Goal: Task Accomplishment & Management: Use online tool/utility

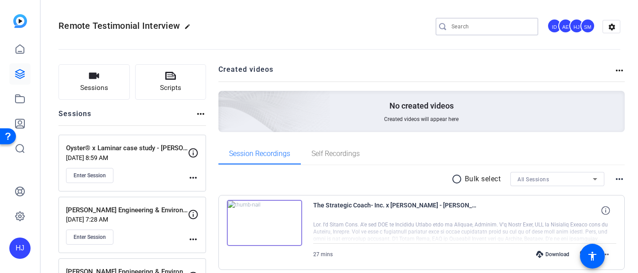
click at [467, 24] on input "Search" at bounding box center [491, 26] width 80 height 11
paste input "Turnitin x [GEOGRAPHIC_DATA] customer story"
type input "Turnitin x [GEOGRAPHIC_DATA] customer story"
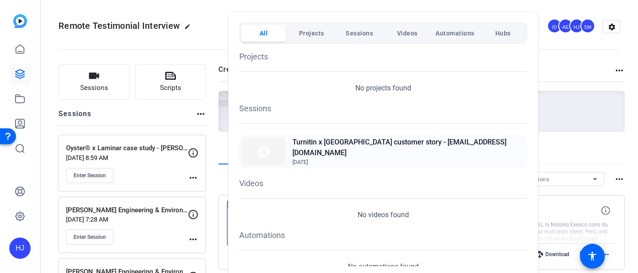
click at [387, 158] on span "[DATE]" at bounding box center [408, 162] width 233 height 8
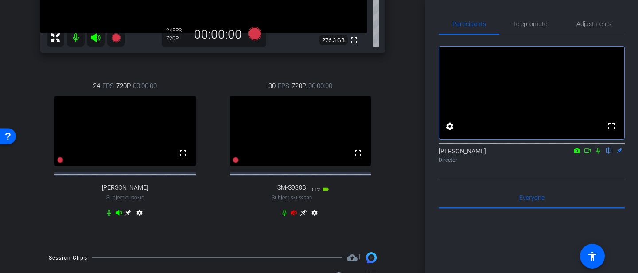
scroll to position [231, 0]
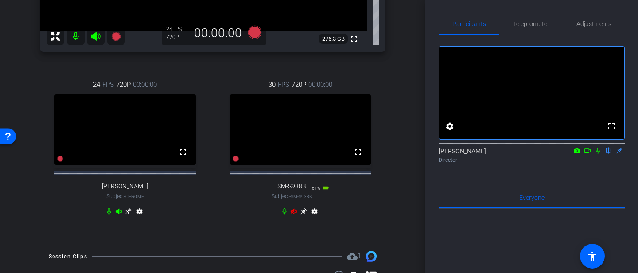
click at [291, 214] on icon at bounding box center [294, 212] width 6 height 6
click at [283, 215] on icon at bounding box center [284, 211] width 4 height 7
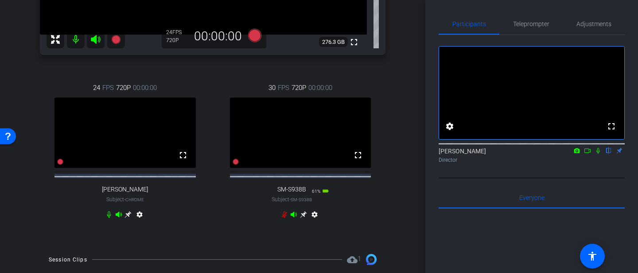
scroll to position [276, 0]
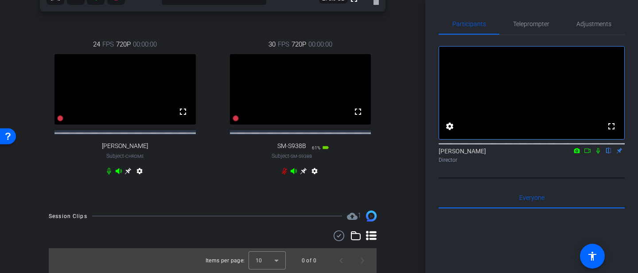
click at [284, 175] on icon at bounding box center [284, 171] width 5 height 7
click at [111, 175] on icon at bounding box center [108, 170] width 7 height 7
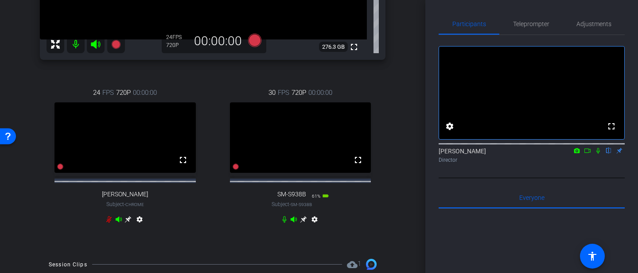
scroll to position [232, 0]
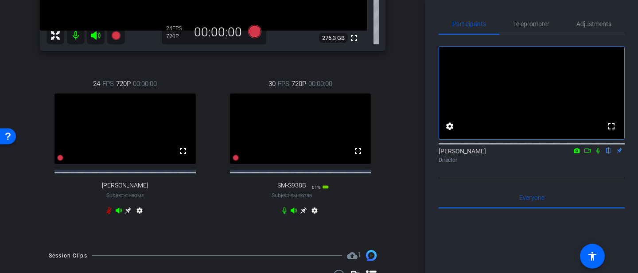
click at [303, 214] on icon at bounding box center [303, 210] width 7 height 7
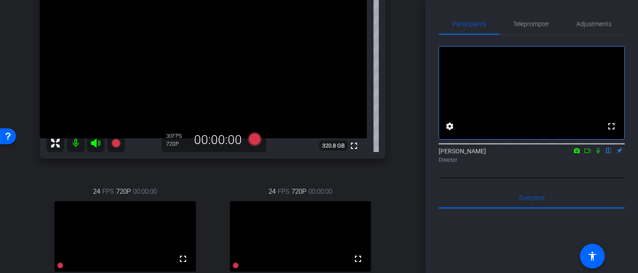
scroll to position [123, 0]
click at [598, 154] on icon at bounding box center [597, 150] width 7 height 6
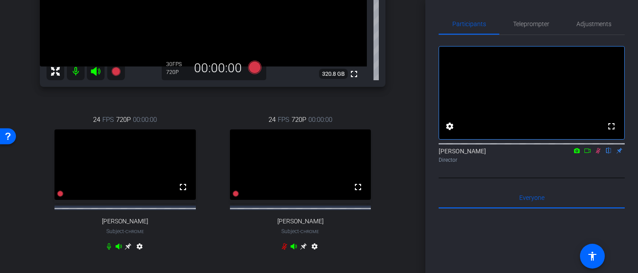
scroll to position [197, 0]
click at [598, 154] on icon at bounding box center [598, 151] width 5 height 6
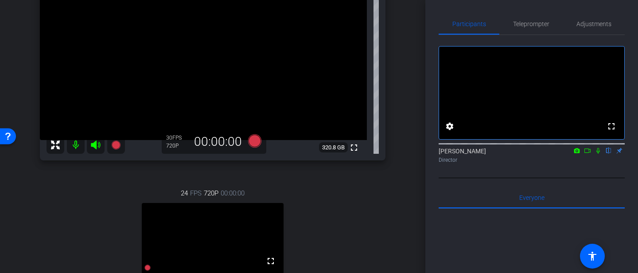
scroll to position [115, 0]
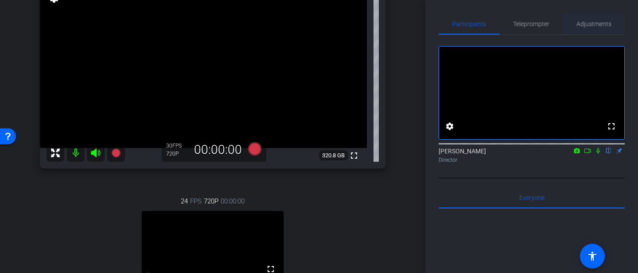
click at [591, 26] on span "Adjustments" at bounding box center [593, 24] width 35 height 6
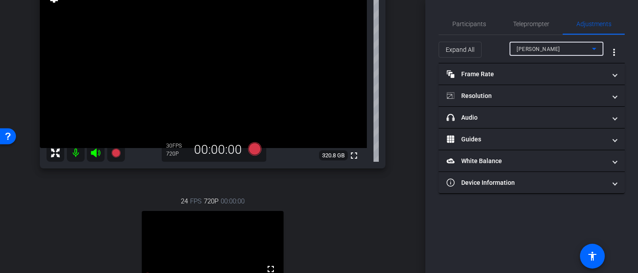
click at [527, 49] on span "Amanda" at bounding box center [537, 49] width 43 height 6
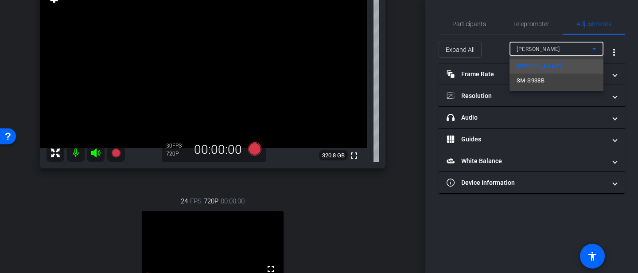
click at [532, 77] on span "SM-S938B" at bounding box center [530, 80] width 28 height 11
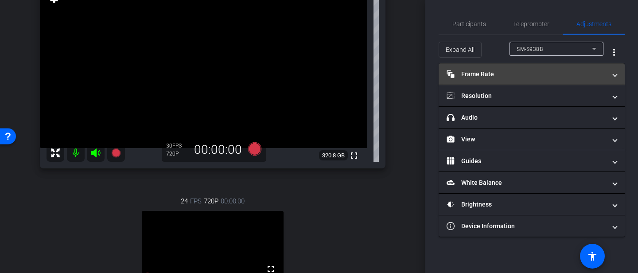
click at [505, 72] on mat-panel-title "Frame Rate Frame Rate" at bounding box center [525, 74] width 159 height 9
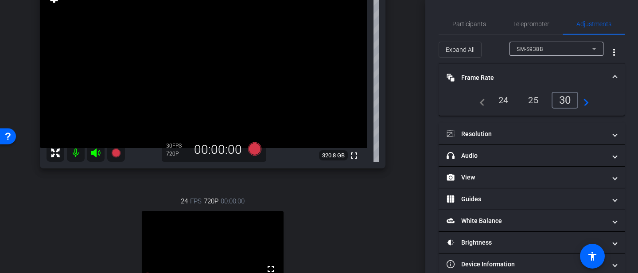
click at [502, 98] on div "24" at bounding box center [503, 100] width 23 height 15
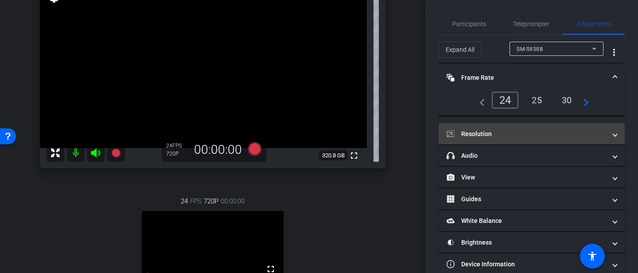
click at [514, 136] on mat-panel-title "Resolution" at bounding box center [525, 133] width 159 height 9
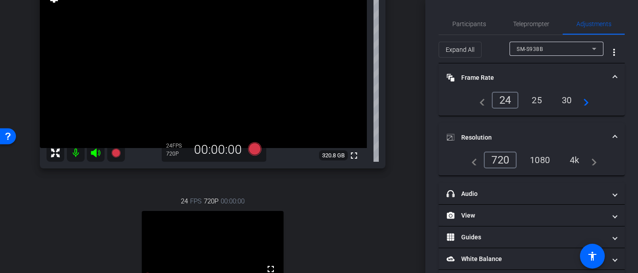
click at [543, 160] on div "1080" at bounding box center [539, 159] width 33 height 15
click at [113, 152] on icon at bounding box center [115, 152] width 9 height 9
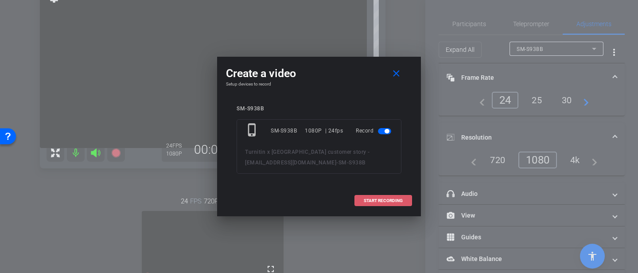
click at [373, 200] on span "START RECORDING" at bounding box center [383, 200] width 39 height 4
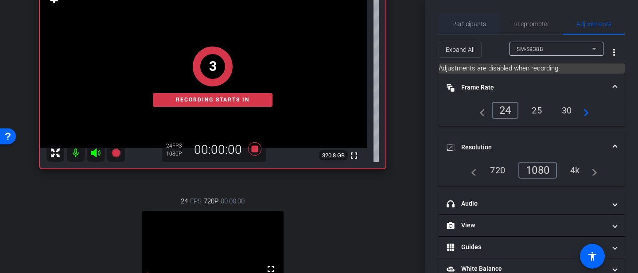
click at [471, 24] on span "Participants" at bounding box center [469, 24] width 34 height 6
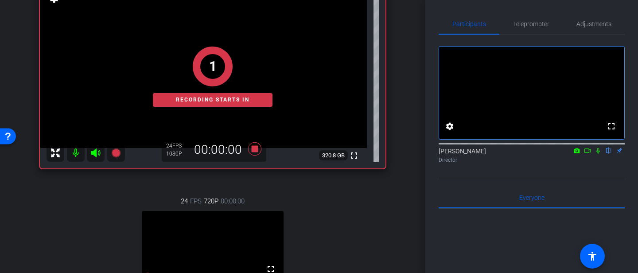
click at [595, 154] on icon at bounding box center [597, 150] width 7 height 6
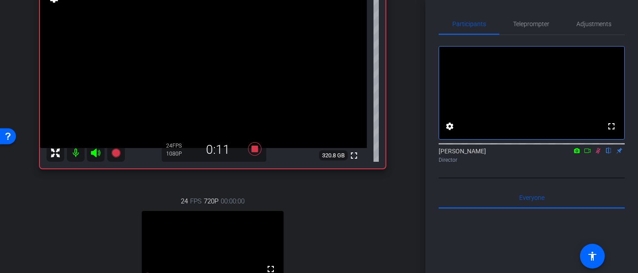
click at [598, 154] on icon at bounding box center [598, 151] width 5 height 6
click at [257, 148] on icon at bounding box center [254, 148] width 13 height 13
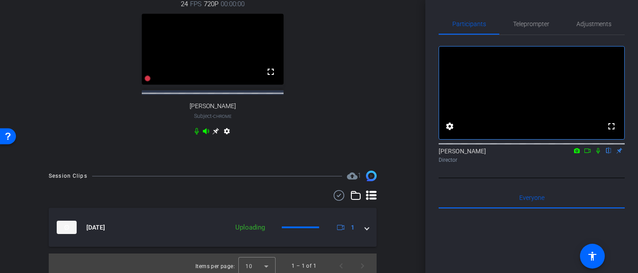
scroll to position [326, 0]
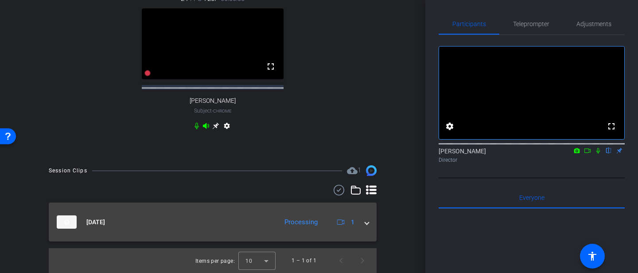
click at [368, 223] on span at bounding box center [367, 221] width 4 height 9
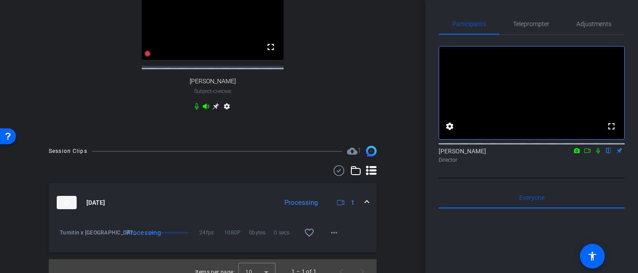
scroll to position [349, 0]
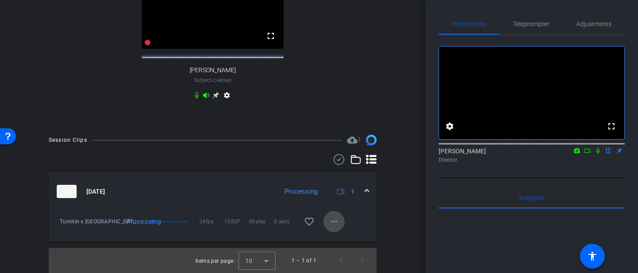
click at [334, 227] on mat-icon "more_horiz" at bounding box center [334, 221] width 11 height 11
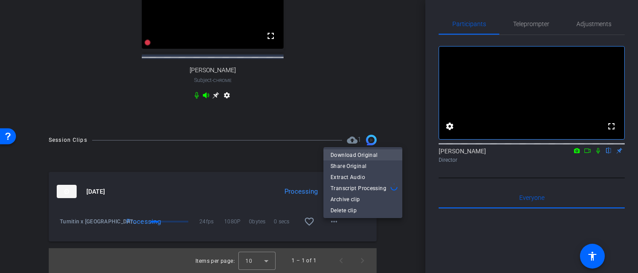
click at [359, 153] on span "Download Original" at bounding box center [362, 155] width 65 height 11
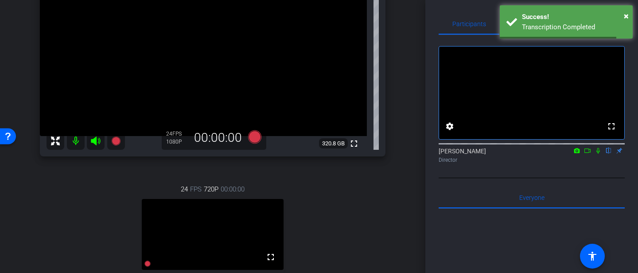
scroll to position [118, 0]
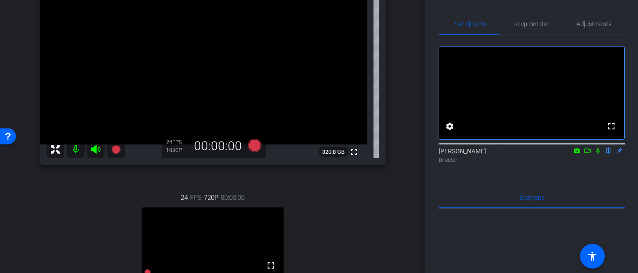
click at [95, 149] on icon at bounding box center [95, 149] width 9 height 9
click at [78, 149] on mat-icon at bounding box center [76, 149] width 18 height 18
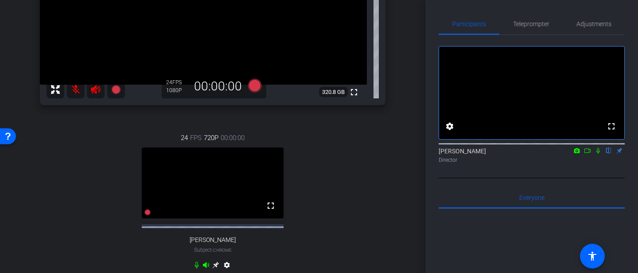
scroll to position [268, 0]
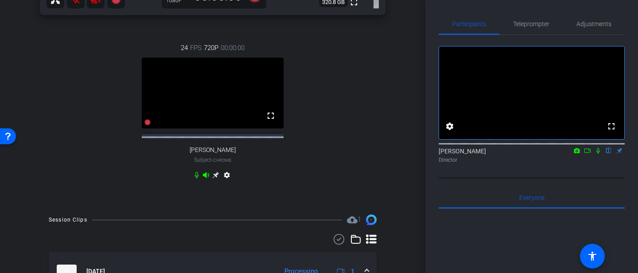
click at [196, 179] on icon at bounding box center [196, 174] width 7 height 7
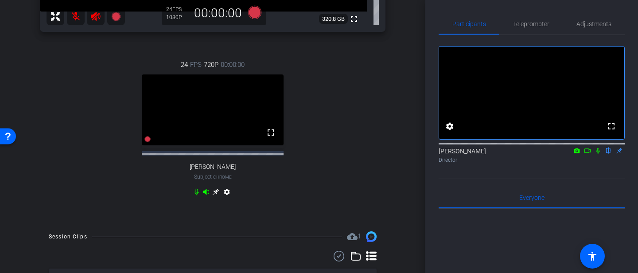
scroll to position [251, 0]
click at [196, 195] on icon at bounding box center [196, 191] width 7 height 7
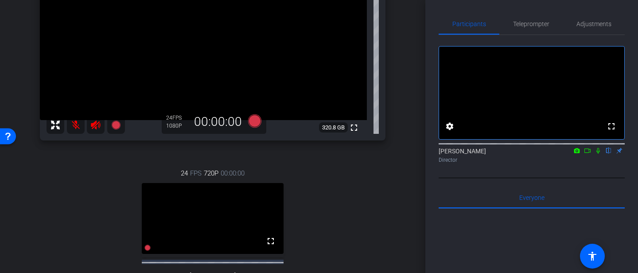
scroll to position [133, 0]
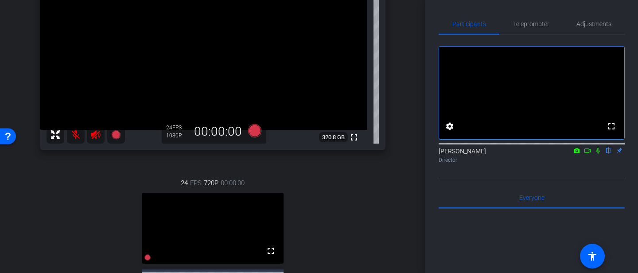
click at [98, 135] on icon at bounding box center [95, 134] width 9 height 9
click at [74, 134] on mat-icon at bounding box center [76, 135] width 18 height 18
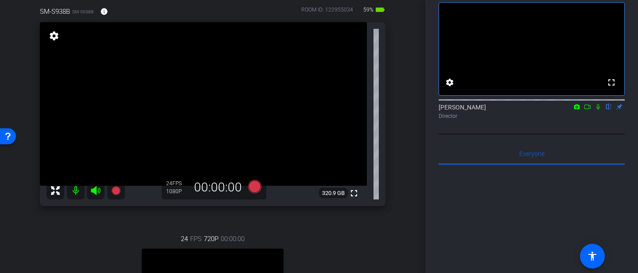
scroll to position [80, 0]
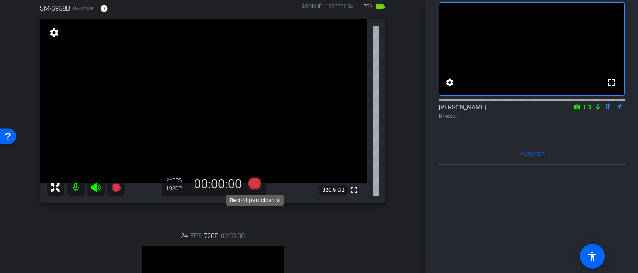
click at [257, 184] on icon at bounding box center [254, 183] width 13 height 13
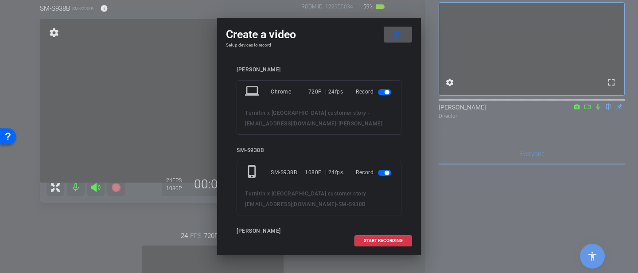
click at [382, 90] on span "button" at bounding box center [384, 92] width 13 height 6
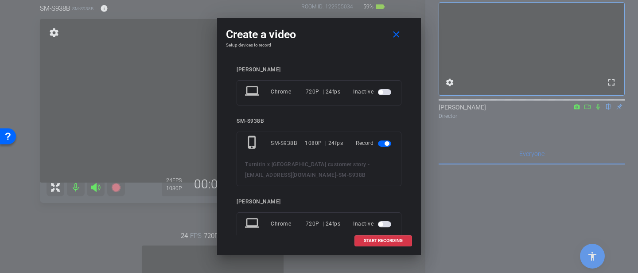
scroll to position [23, 0]
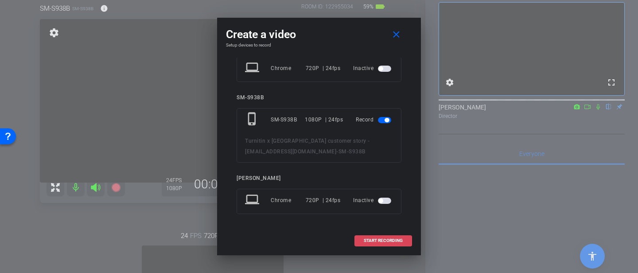
click at [379, 236] on span at bounding box center [383, 240] width 57 height 21
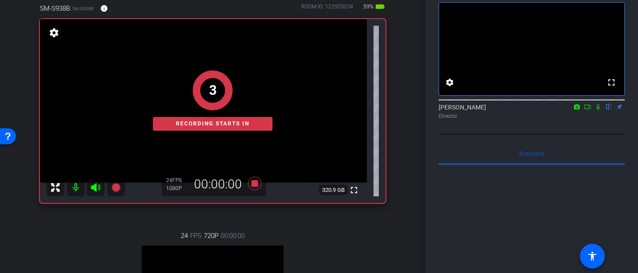
scroll to position [85, 0]
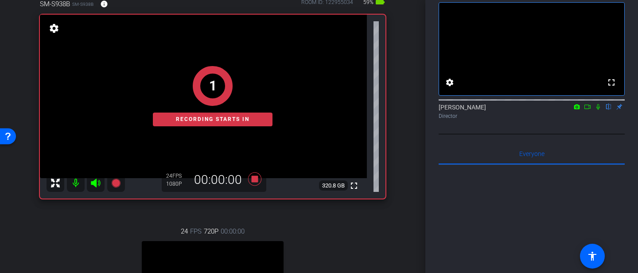
click at [586, 110] on icon at bounding box center [587, 107] width 7 height 6
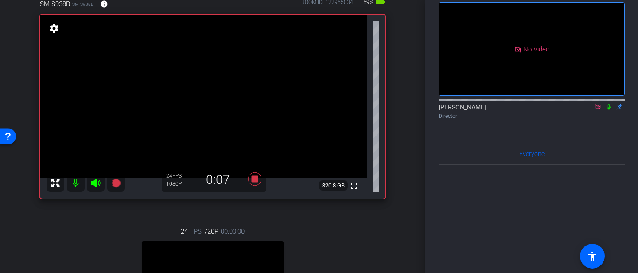
click at [607, 110] on icon at bounding box center [608, 107] width 7 height 6
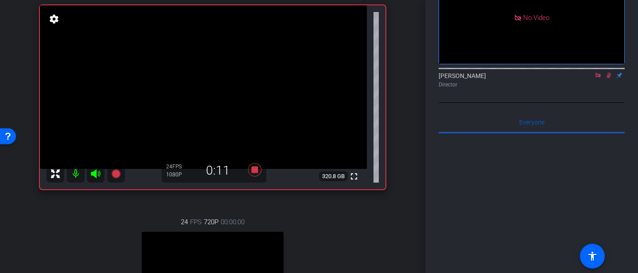
scroll to position [74, 0]
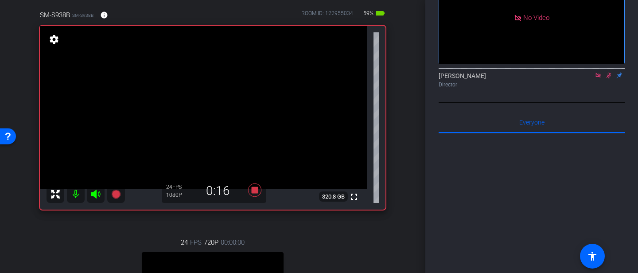
click at [609, 78] on icon at bounding box center [608, 75] width 7 height 6
click at [608, 78] on icon at bounding box center [608, 75] width 7 height 6
click at [609, 78] on icon at bounding box center [608, 76] width 5 height 6
click at [608, 78] on icon at bounding box center [608, 75] width 7 height 6
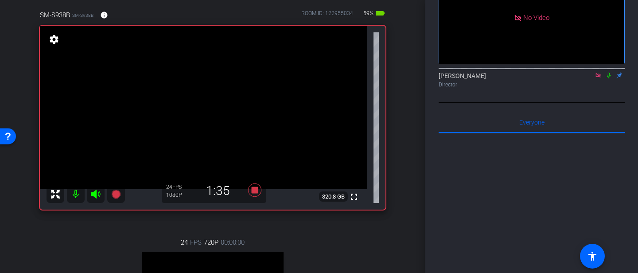
click at [608, 78] on icon at bounding box center [608, 75] width 7 height 6
click at [608, 78] on icon at bounding box center [608, 76] width 5 height 6
click at [609, 78] on icon at bounding box center [609, 76] width 4 height 6
click at [609, 78] on icon at bounding box center [608, 76] width 5 height 6
click at [611, 78] on icon at bounding box center [608, 75] width 7 height 6
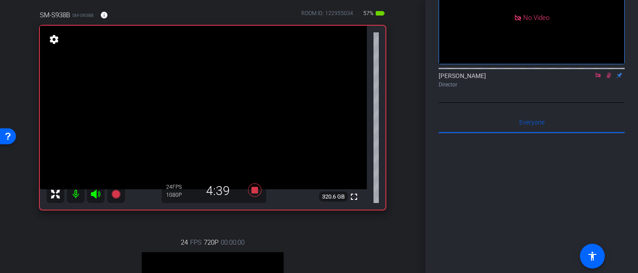
click at [606, 78] on icon at bounding box center [608, 75] width 7 height 6
click at [608, 78] on icon at bounding box center [609, 76] width 4 height 6
click at [609, 78] on icon at bounding box center [608, 75] width 7 height 6
click at [609, 78] on icon at bounding box center [608, 76] width 5 height 6
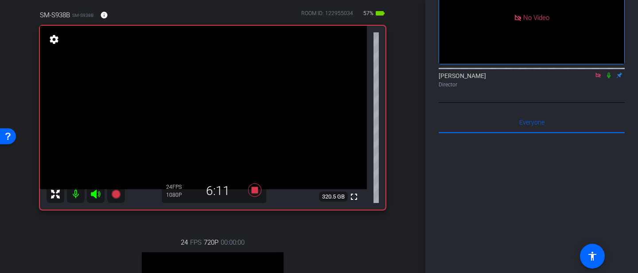
click at [609, 78] on icon at bounding box center [609, 76] width 4 height 6
click at [607, 78] on icon at bounding box center [608, 75] width 7 height 6
click at [609, 78] on icon at bounding box center [609, 76] width 4 height 6
click at [608, 78] on icon at bounding box center [608, 76] width 5 height 6
click at [608, 78] on icon at bounding box center [608, 75] width 7 height 6
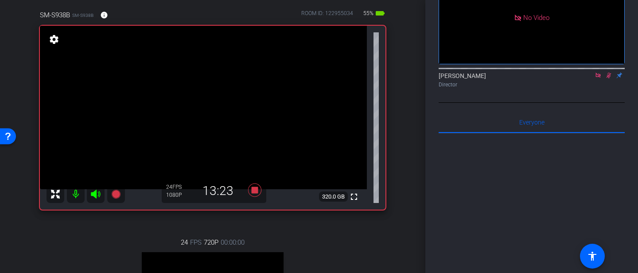
click at [608, 78] on icon at bounding box center [608, 75] width 7 height 6
click at [608, 78] on icon at bounding box center [609, 76] width 4 height 6
click at [608, 78] on icon at bounding box center [608, 76] width 5 height 6
click at [607, 78] on icon at bounding box center [608, 75] width 7 height 6
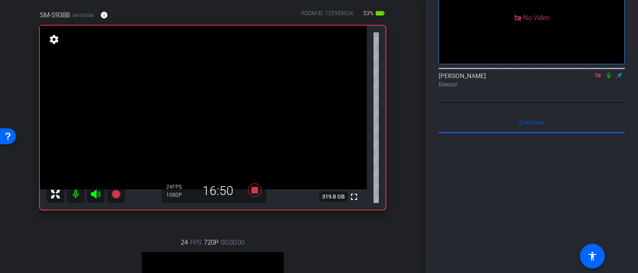
click at [607, 78] on icon at bounding box center [608, 75] width 7 height 6
click at [608, 78] on icon at bounding box center [608, 76] width 5 height 6
click at [606, 78] on icon at bounding box center [608, 75] width 7 height 6
click at [608, 78] on icon at bounding box center [608, 76] width 5 height 6
click at [608, 78] on icon at bounding box center [608, 75] width 7 height 6
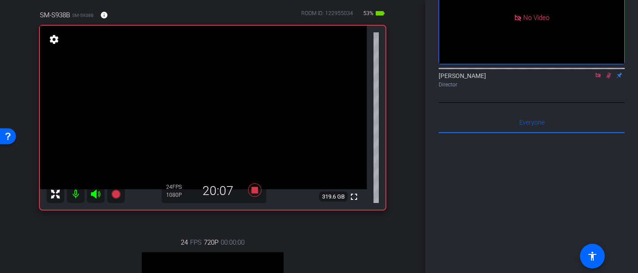
click at [609, 78] on icon at bounding box center [608, 76] width 5 height 6
click at [608, 78] on icon at bounding box center [608, 75] width 7 height 6
click at [607, 78] on icon at bounding box center [609, 76] width 4 height 6
click at [607, 78] on icon at bounding box center [608, 76] width 5 height 6
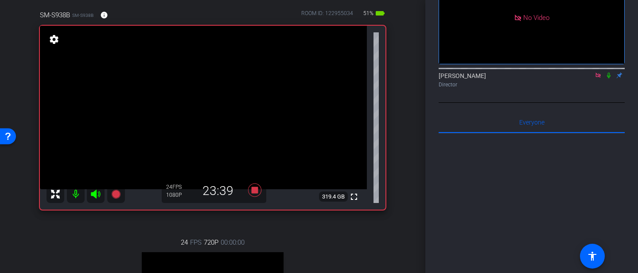
click at [608, 78] on icon at bounding box center [609, 76] width 4 height 6
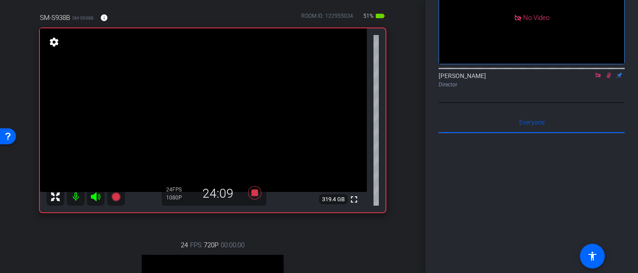
scroll to position [71, 0]
click at [609, 78] on icon at bounding box center [608, 76] width 5 height 6
click at [608, 78] on icon at bounding box center [608, 75] width 7 height 6
click at [608, 78] on icon at bounding box center [608, 76] width 5 height 6
click at [608, 78] on icon at bounding box center [609, 76] width 4 height 6
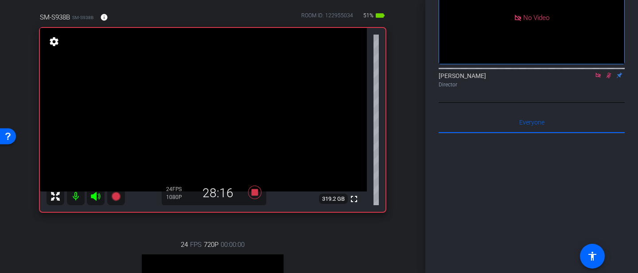
click at [609, 78] on icon at bounding box center [608, 76] width 5 height 6
click at [608, 78] on icon at bounding box center [609, 76] width 4 height 6
click at [608, 78] on icon at bounding box center [608, 76] width 5 height 6
click at [608, 78] on icon at bounding box center [609, 76] width 4 height 6
click at [608, 78] on icon at bounding box center [608, 75] width 7 height 6
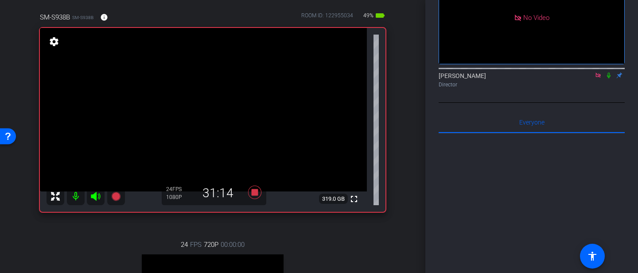
click at [608, 78] on icon at bounding box center [609, 76] width 4 height 6
click at [607, 78] on icon at bounding box center [608, 75] width 7 height 6
click at [608, 78] on icon at bounding box center [608, 75] width 7 height 6
click at [608, 79] on mat-icon at bounding box center [608, 75] width 11 height 8
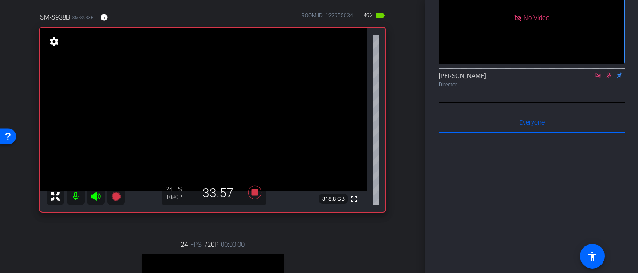
click at [609, 78] on icon at bounding box center [608, 75] width 7 height 6
click at [608, 78] on icon at bounding box center [608, 75] width 7 height 6
click at [609, 78] on icon at bounding box center [608, 76] width 5 height 6
click at [609, 78] on icon at bounding box center [609, 76] width 4 height 6
click at [609, 78] on icon at bounding box center [608, 75] width 7 height 6
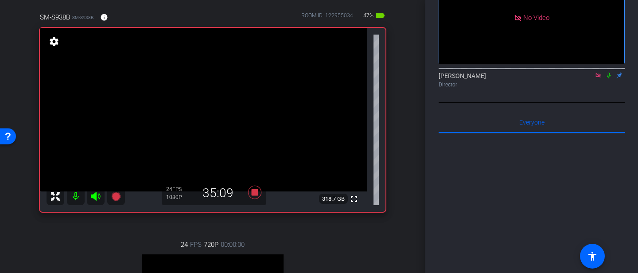
click at [607, 78] on icon at bounding box center [608, 75] width 7 height 6
click at [607, 78] on icon at bounding box center [608, 76] width 5 height 6
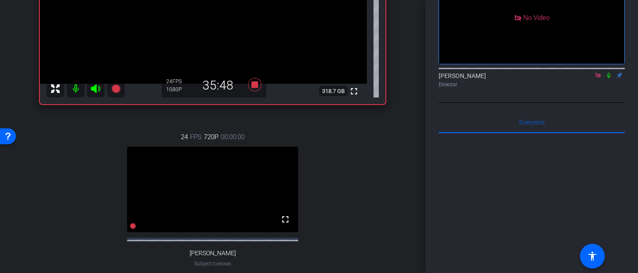
scroll to position [175, 0]
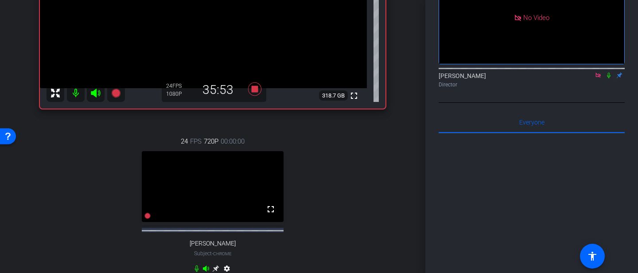
click at [597, 78] on icon at bounding box center [597, 75] width 7 height 6
click at [594, 78] on icon at bounding box center [597, 75] width 7 height 6
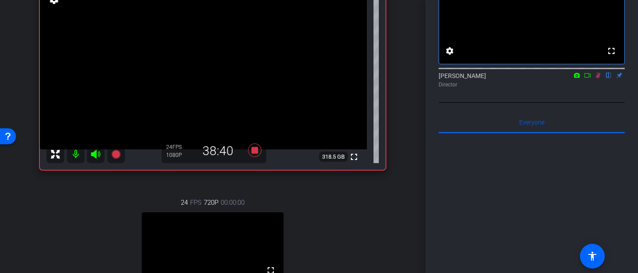
scroll to position [109, 0]
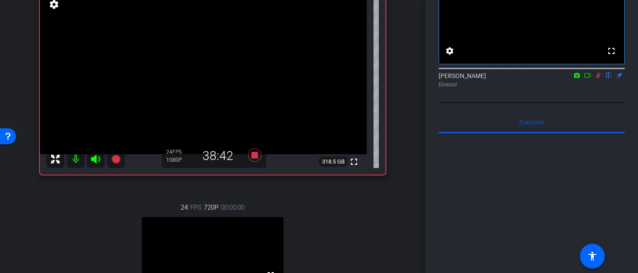
click at [602, 79] on mat-icon at bounding box center [598, 75] width 11 height 8
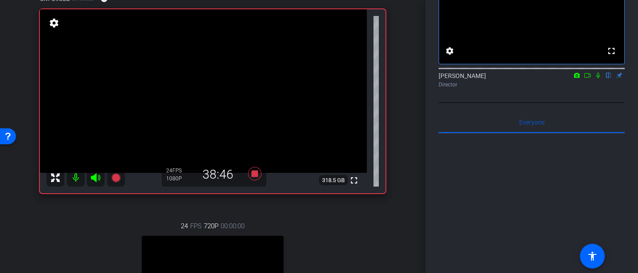
scroll to position [93, 0]
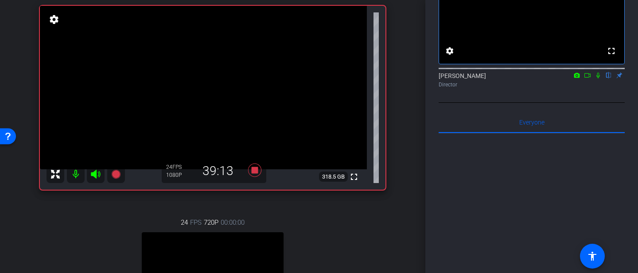
click at [600, 78] on icon at bounding box center [597, 75] width 7 height 6
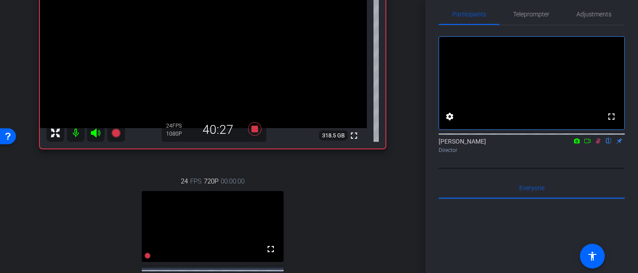
scroll to position [132, 0]
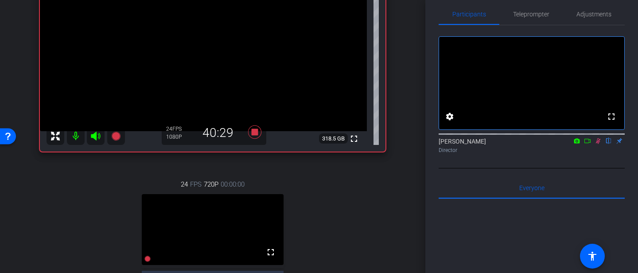
click at [598, 144] on icon at bounding box center [597, 141] width 7 height 6
click at [599, 144] on icon at bounding box center [597, 141] width 7 height 6
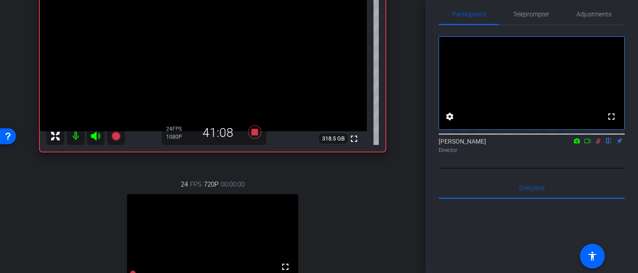
click at [598, 144] on icon at bounding box center [598, 141] width 5 height 6
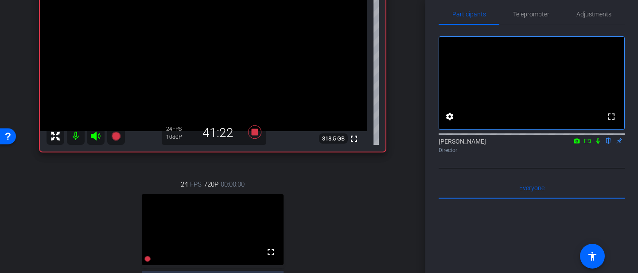
click at [598, 144] on icon at bounding box center [598, 141] width 4 height 6
click at [598, 144] on icon at bounding box center [597, 141] width 7 height 6
click at [256, 134] on icon at bounding box center [254, 131] width 13 height 13
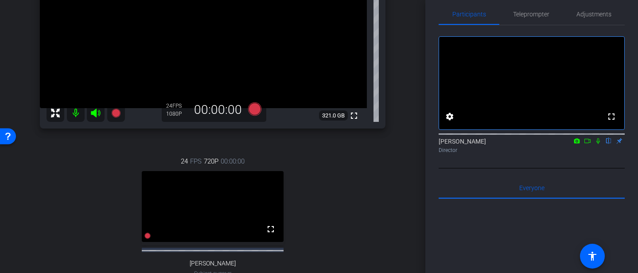
scroll to position [158, 0]
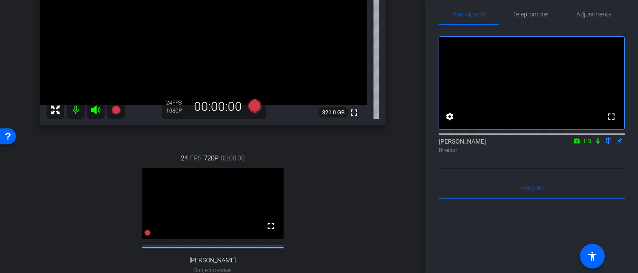
click at [597, 144] on icon at bounding box center [597, 141] width 7 height 6
click at [596, 144] on icon at bounding box center [598, 141] width 5 height 6
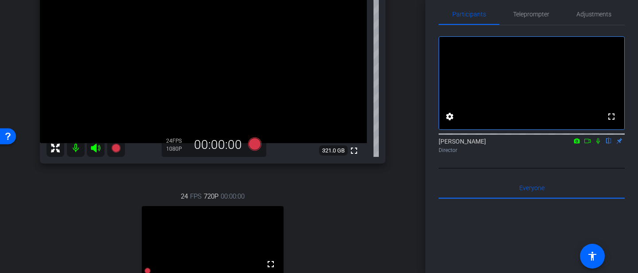
scroll to position [115, 0]
